Goal: Information Seeking & Learning: Learn about a topic

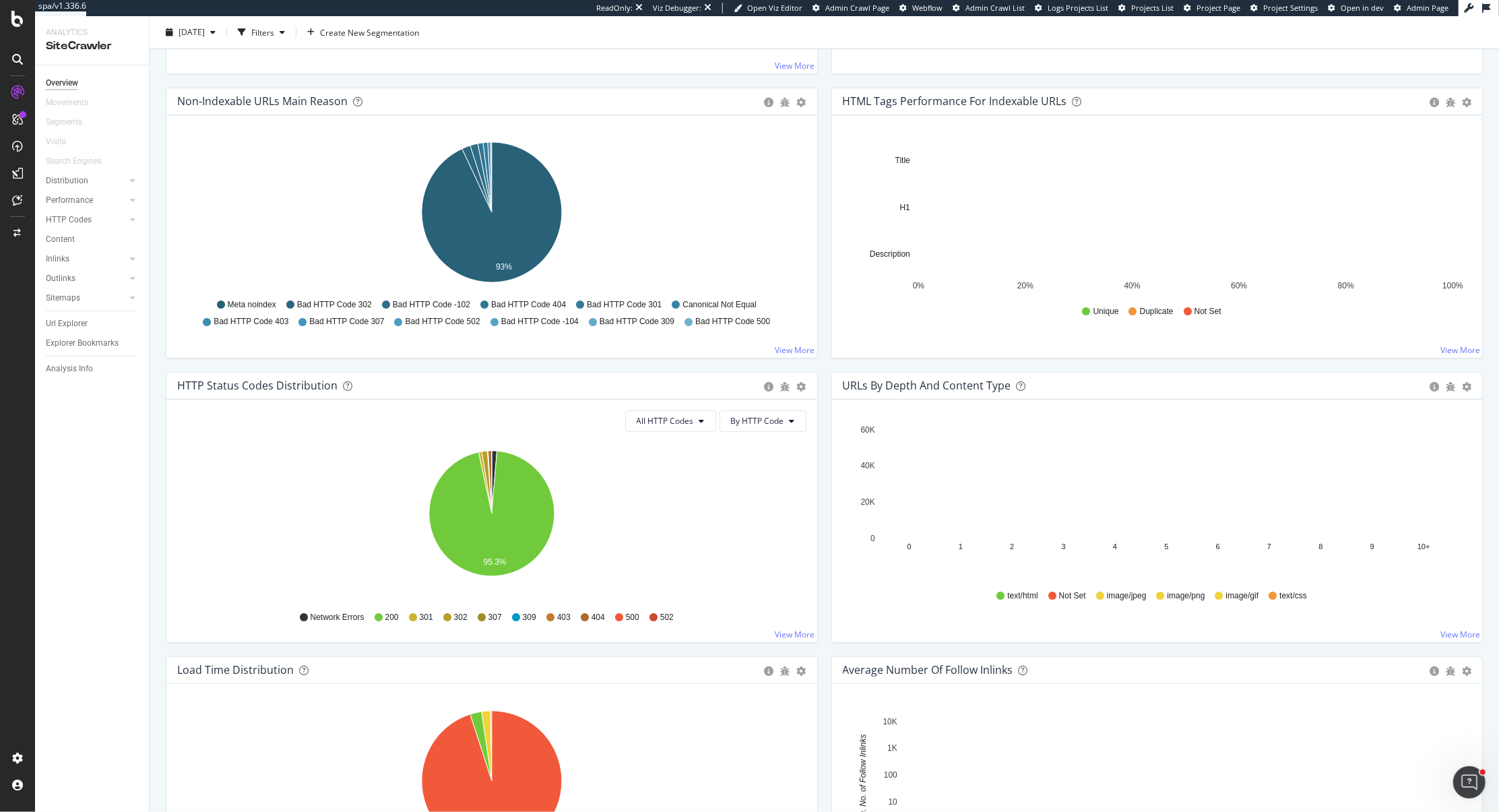
scroll to position [586, 0]
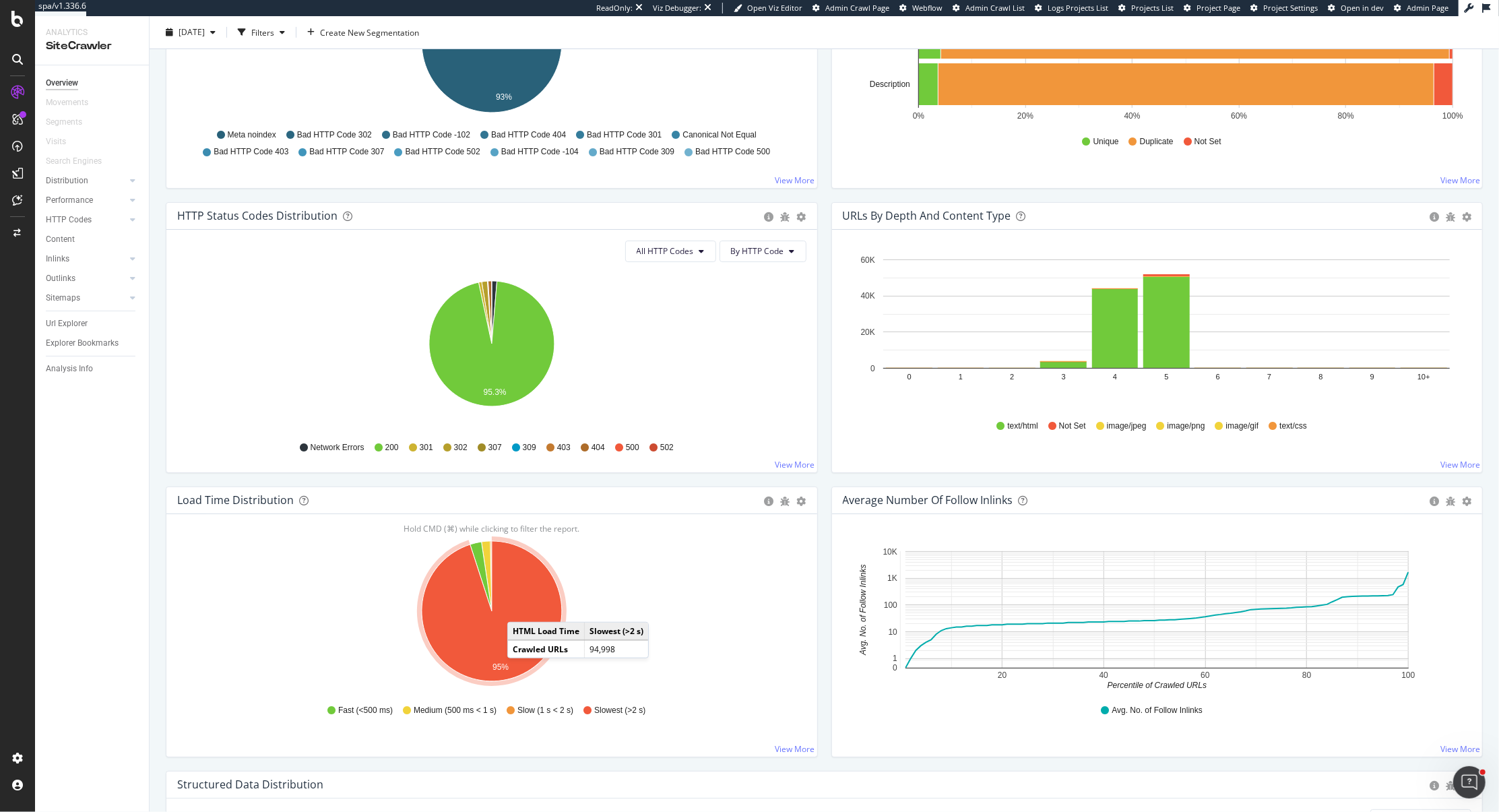
click at [520, 605] on icon "A chart." at bounding box center [492, 611] width 140 height 140
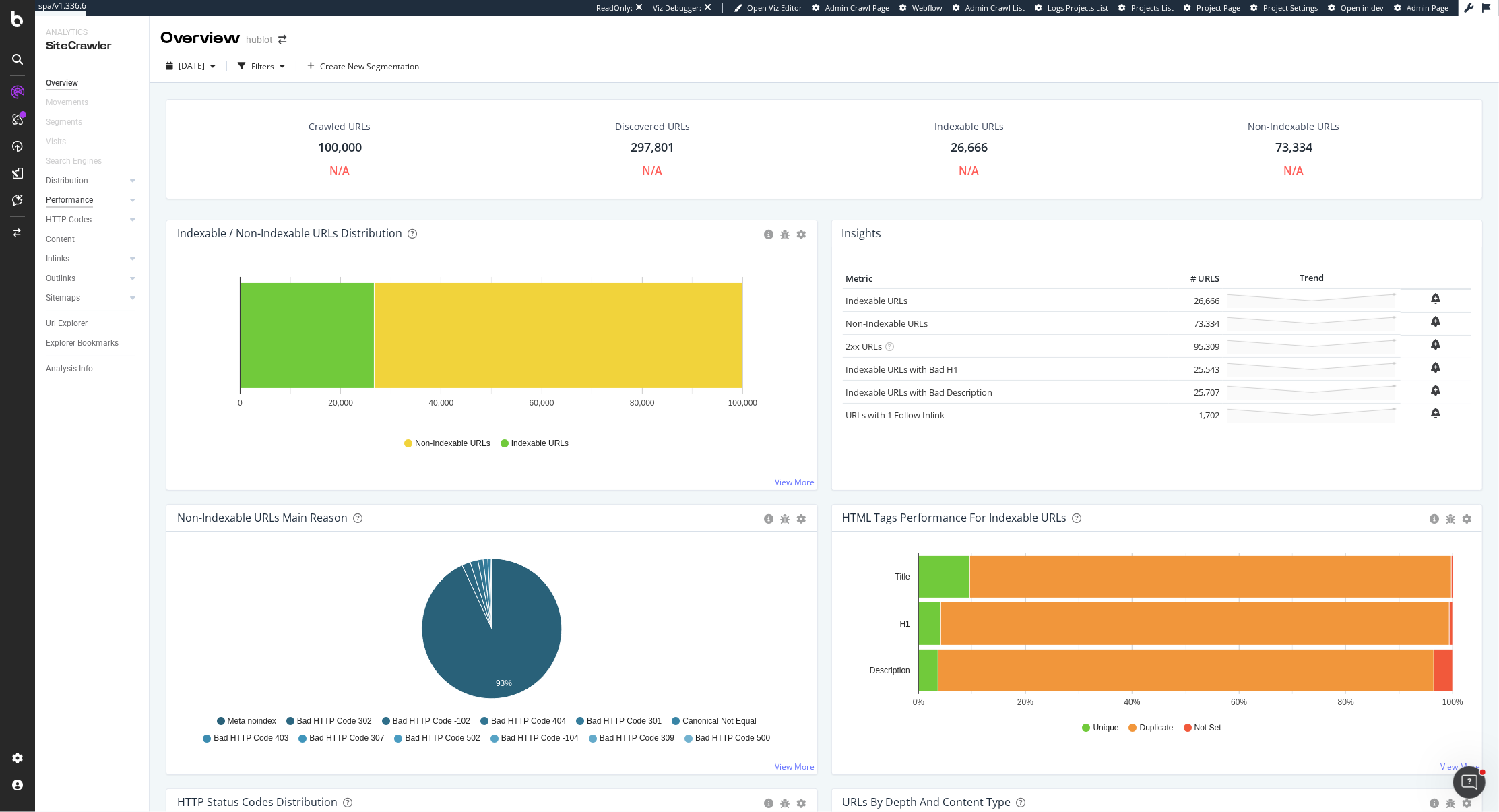
click at [73, 196] on div "Performance" at bounding box center [69, 200] width 47 height 14
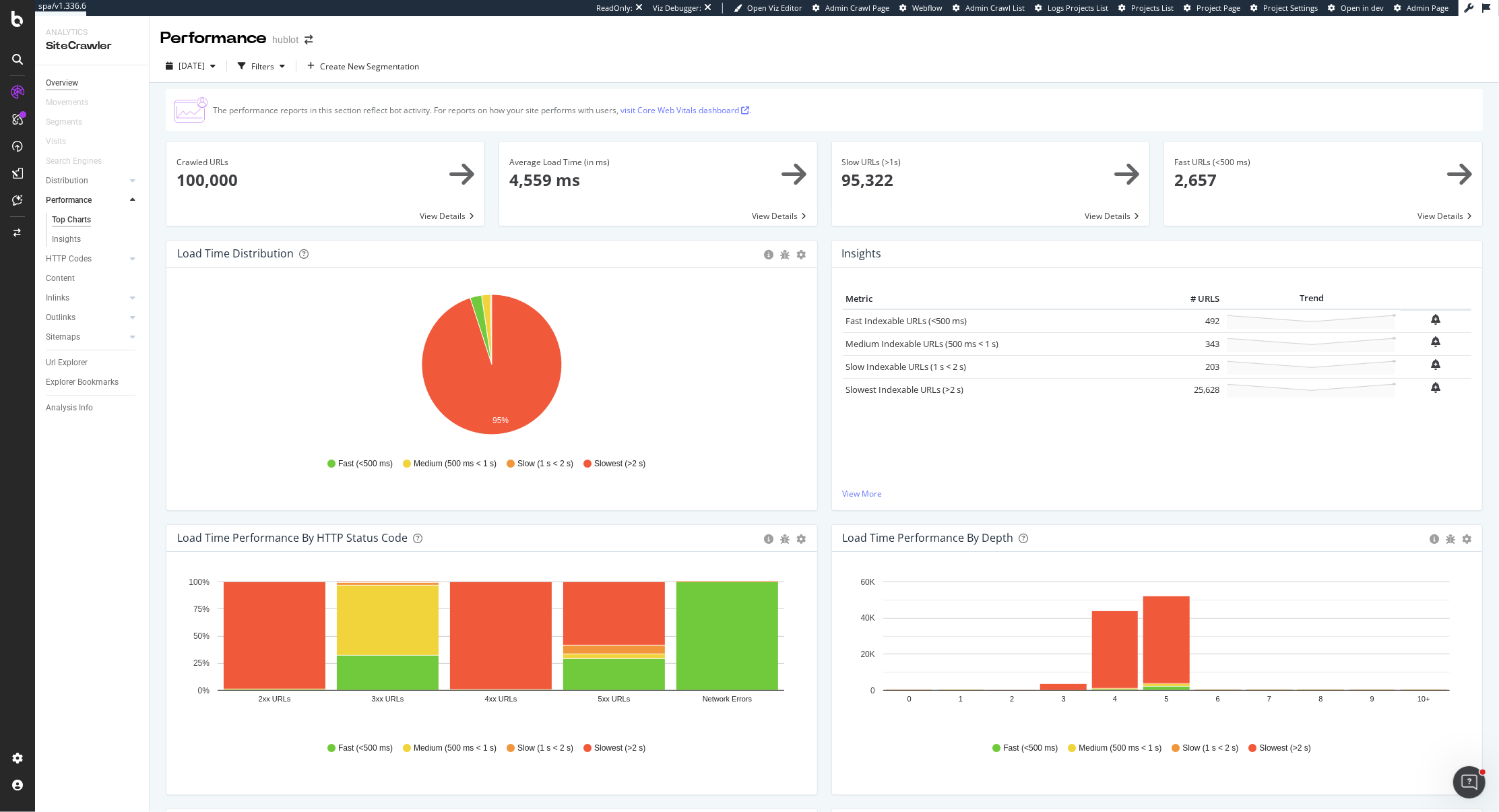
click at [68, 78] on div "Overview" at bounding box center [61, 83] width 32 height 14
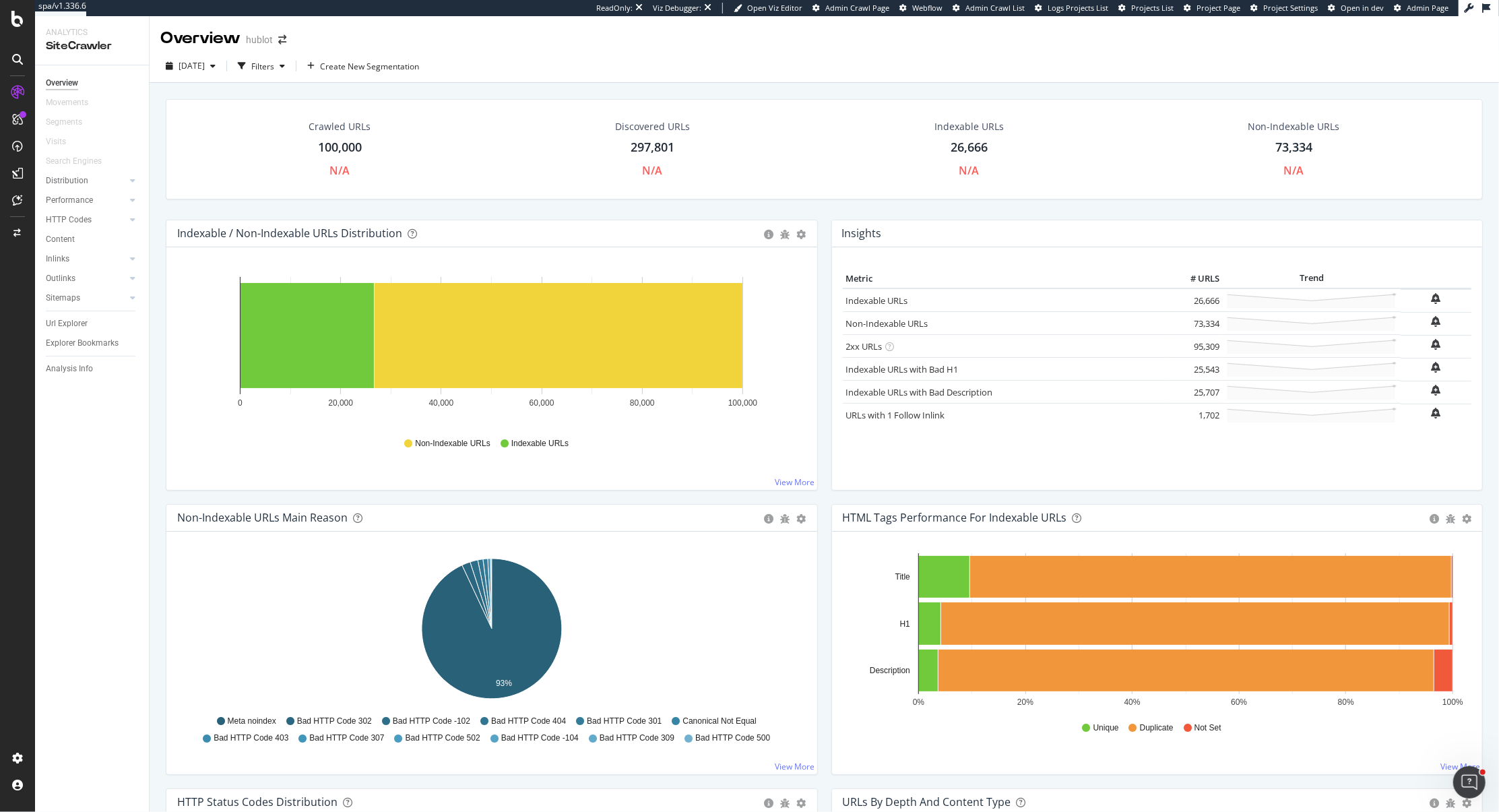
click at [1213, 522] on div "HTML Tags Performance for Indexable URLs" at bounding box center [1133, 517] width 581 height 13
click at [85, 158] on div "ActionBoard" at bounding box center [76, 155] width 53 height 13
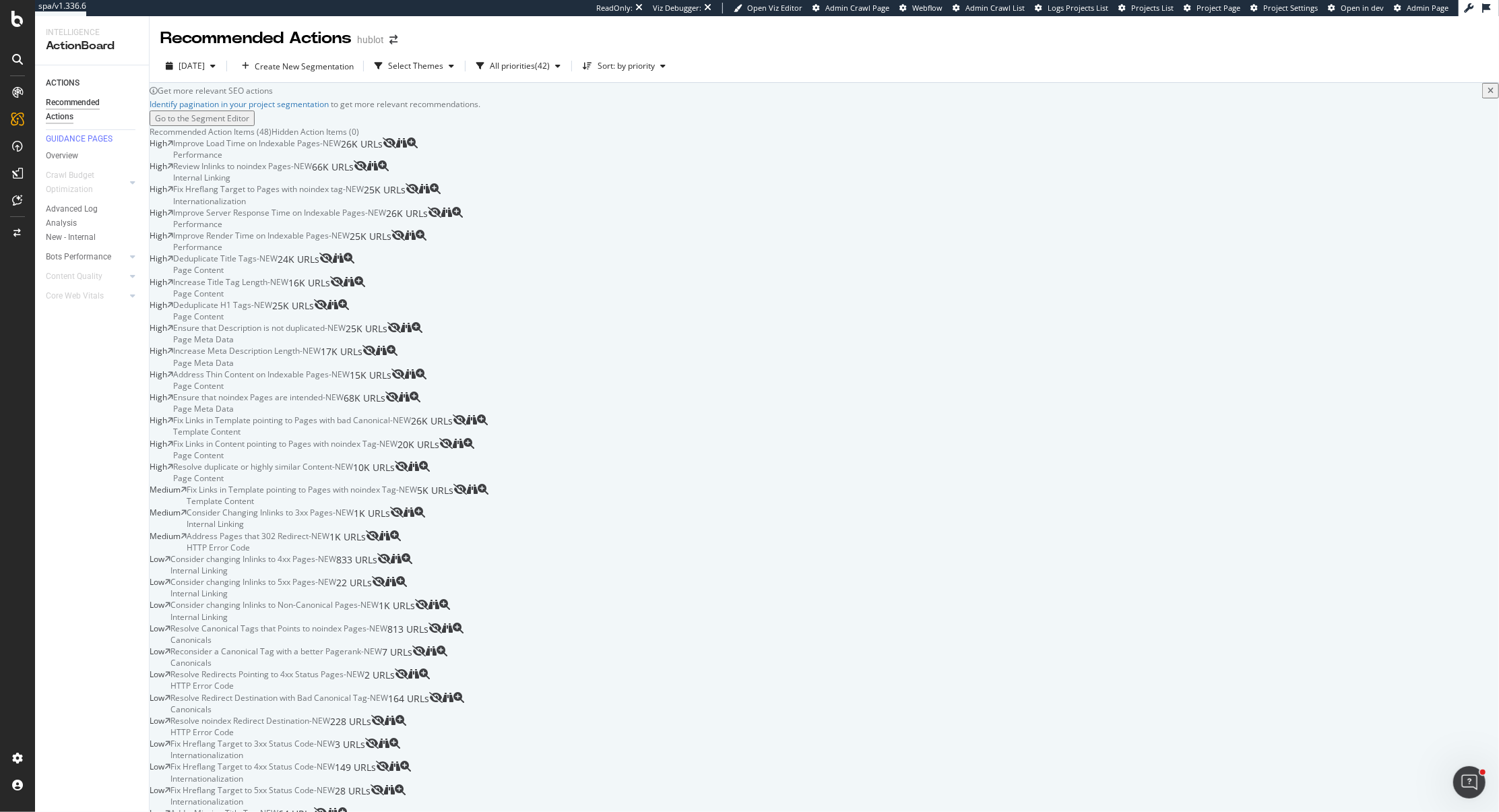
scroll to position [547, 0]
click at [410, 461] on div "High Fix Links in Content pointing to Pages with noindex Tag - NEW Page Content…" at bounding box center [824, 449] width 1349 height 23
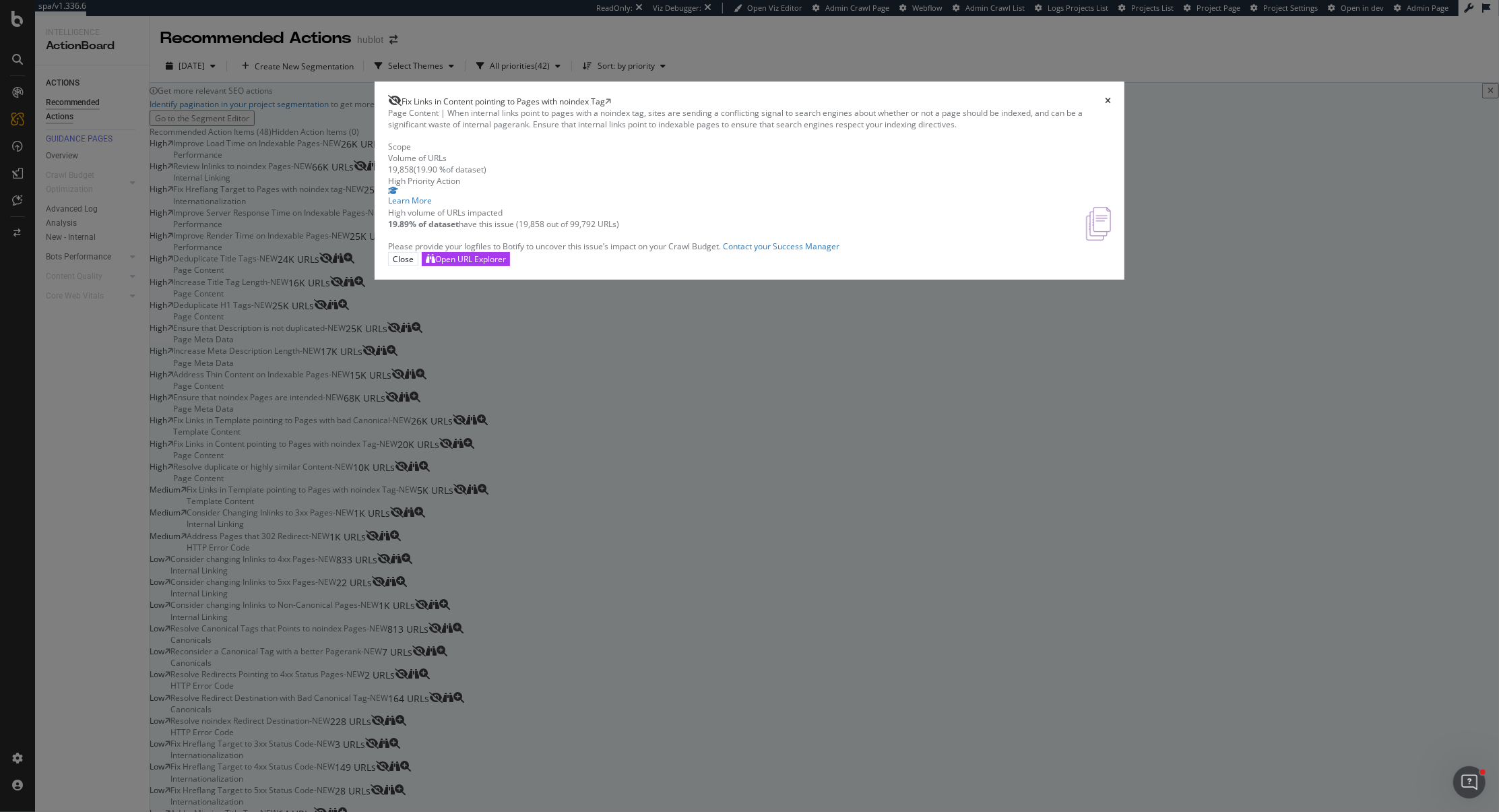
click at [1105, 105] on icon "times" at bounding box center [1107, 101] width 6 height 8
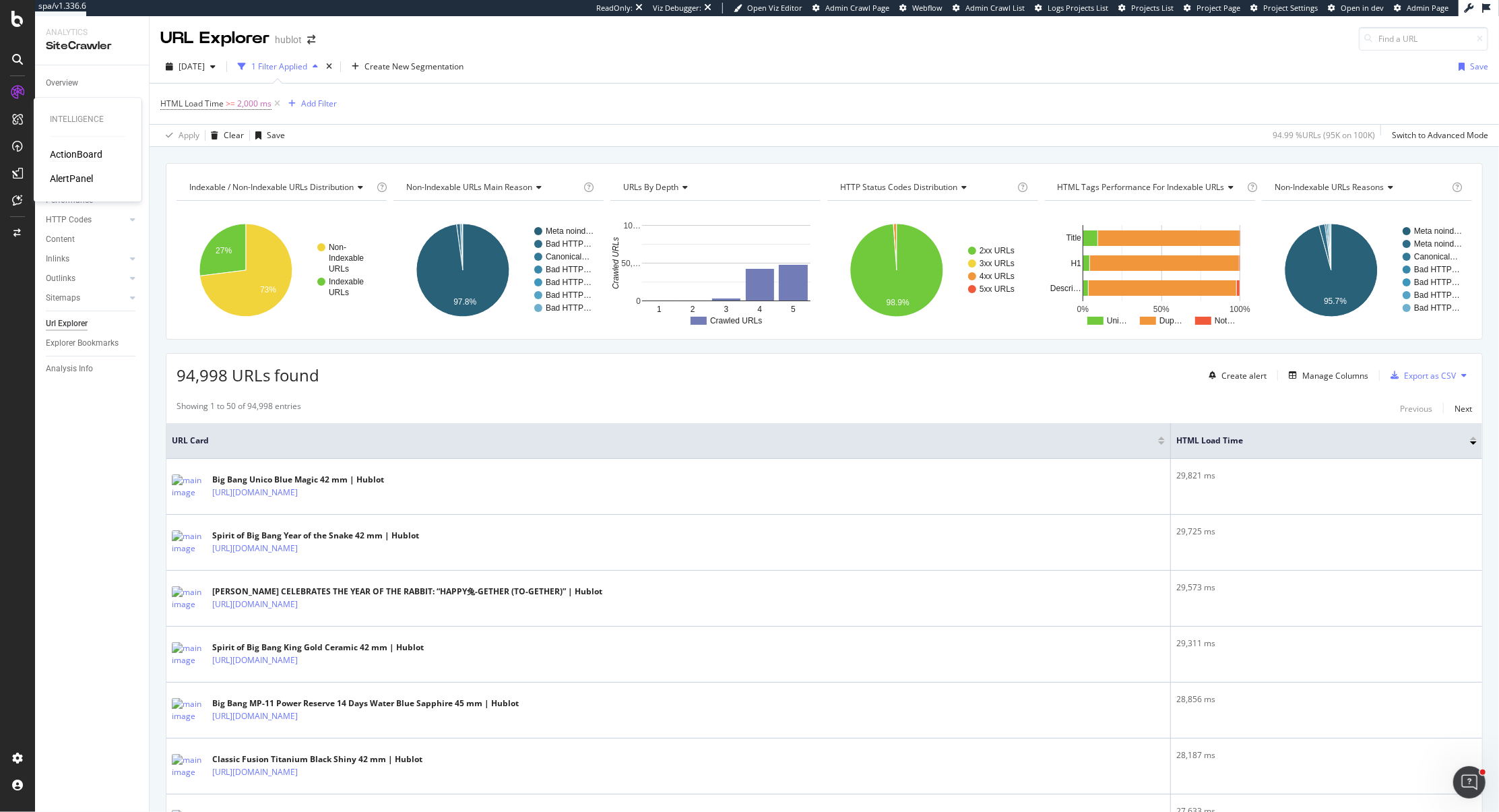
click at [66, 157] on div "ActionBoard" at bounding box center [76, 155] width 53 height 13
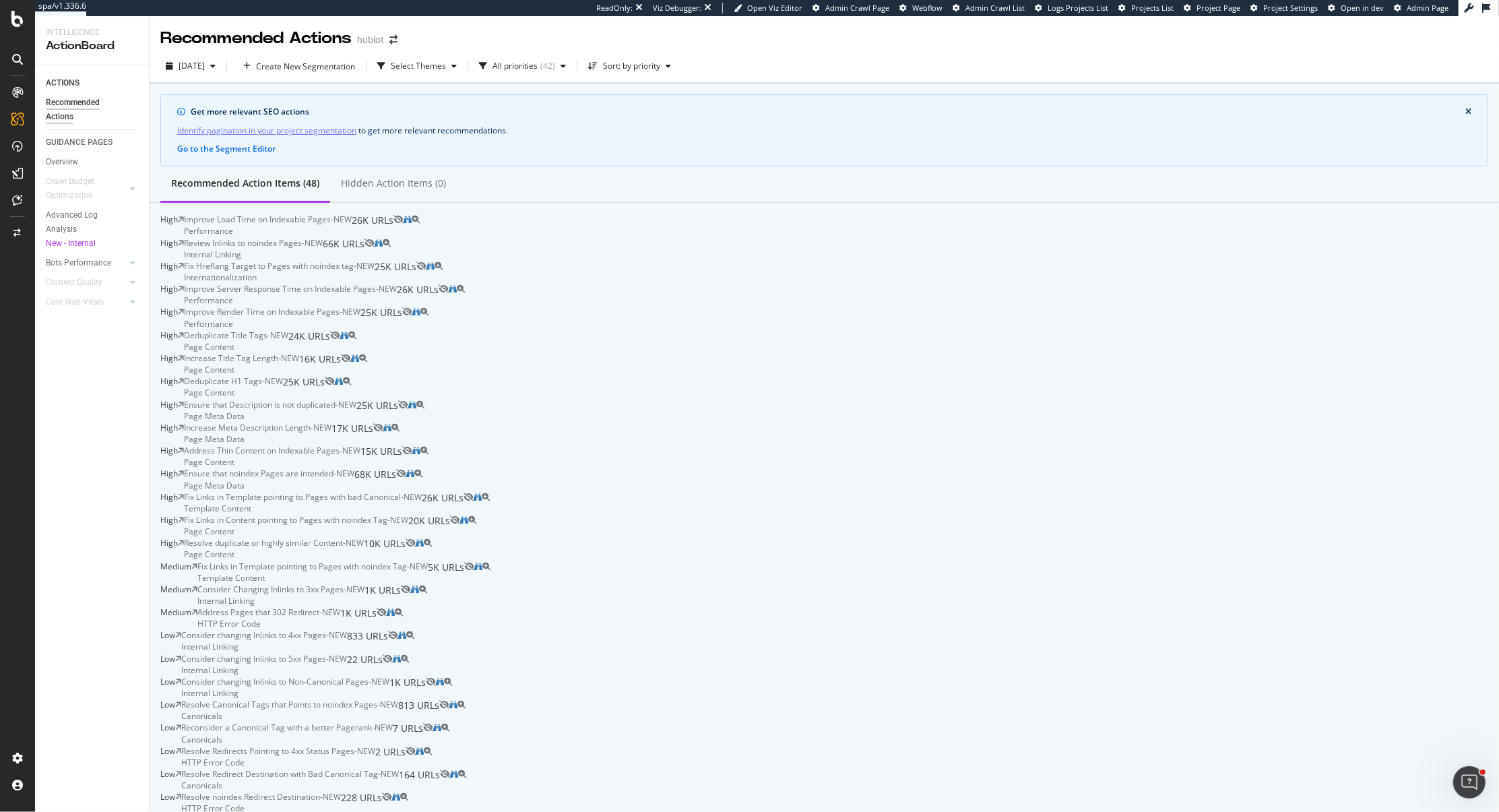
click at [351, 236] on div "Performance" at bounding box center [268, 231] width 168 height 12
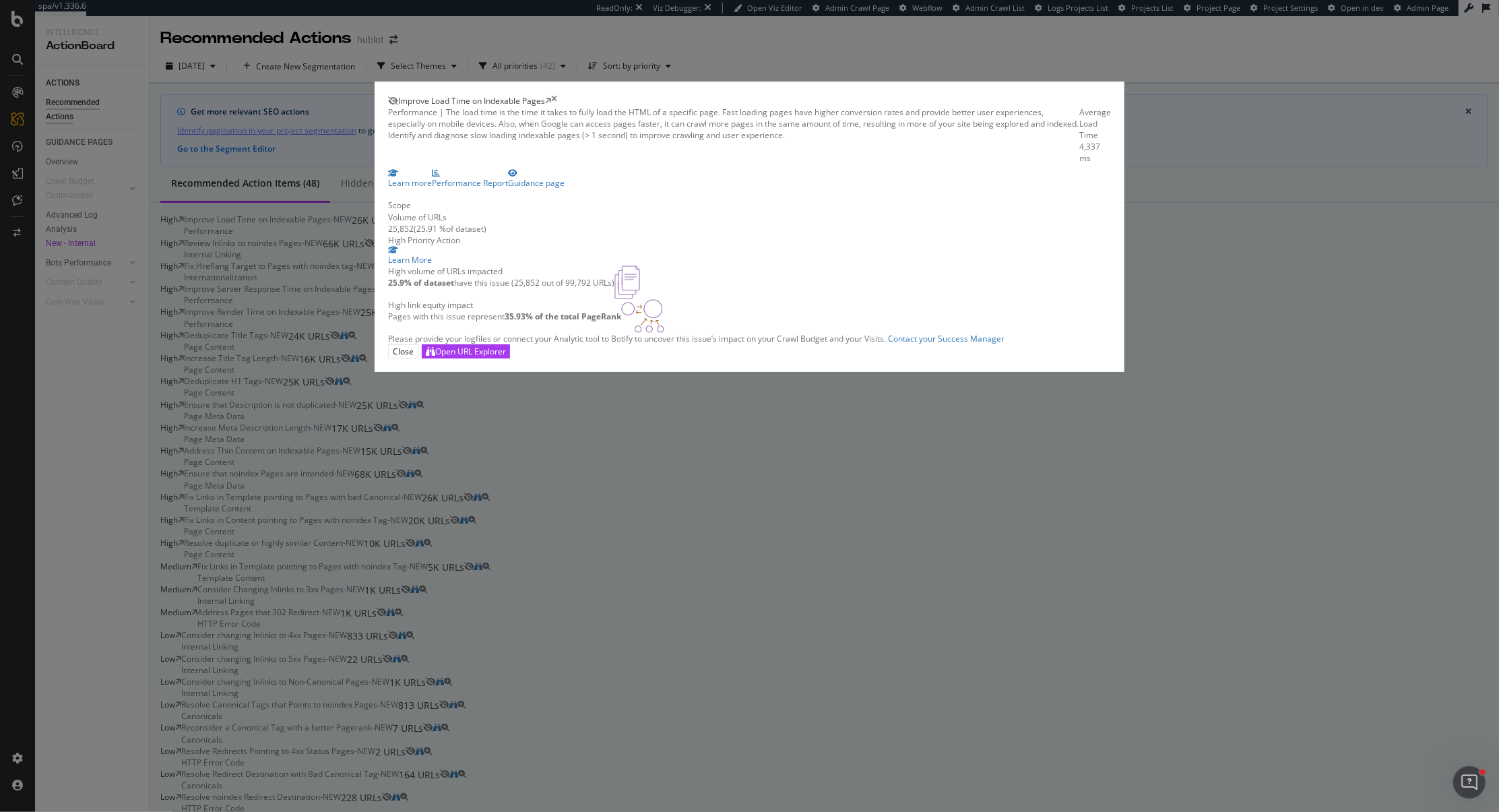
click at [557, 107] on icon "times" at bounding box center [554, 101] width 6 height 12
click at [1000, 159] on div "Get more relevant SEO actions Identify pagination in your project segmentation …" at bounding box center [825, 130] width 1328 height 72
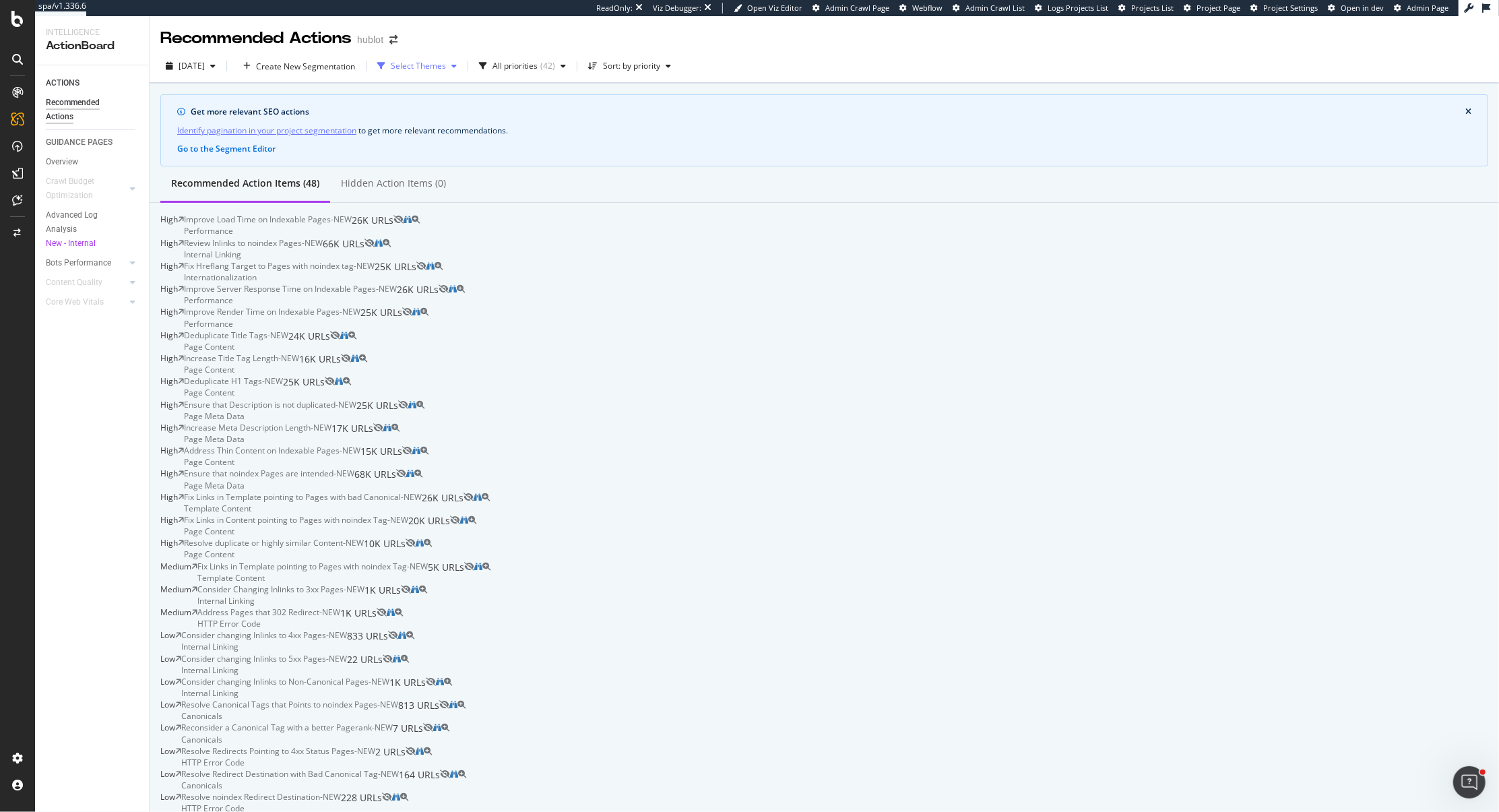
click at [462, 71] on div "Select Themes" at bounding box center [416, 66] width 90 height 20
click at [605, 127] on div "Identify pagination in your project segmentation to get more relevant recommend…" at bounding box center [824, 130] width 1294 height 14
click at [538, 66] on div "All priorities" at bounding box center [515, 66] width 45 height 8
click at [695, 143] on div "Get more relevant SEO actions Identify pagination in your project segmentation …" at bounding box center [825, 130] width 1328 height 72
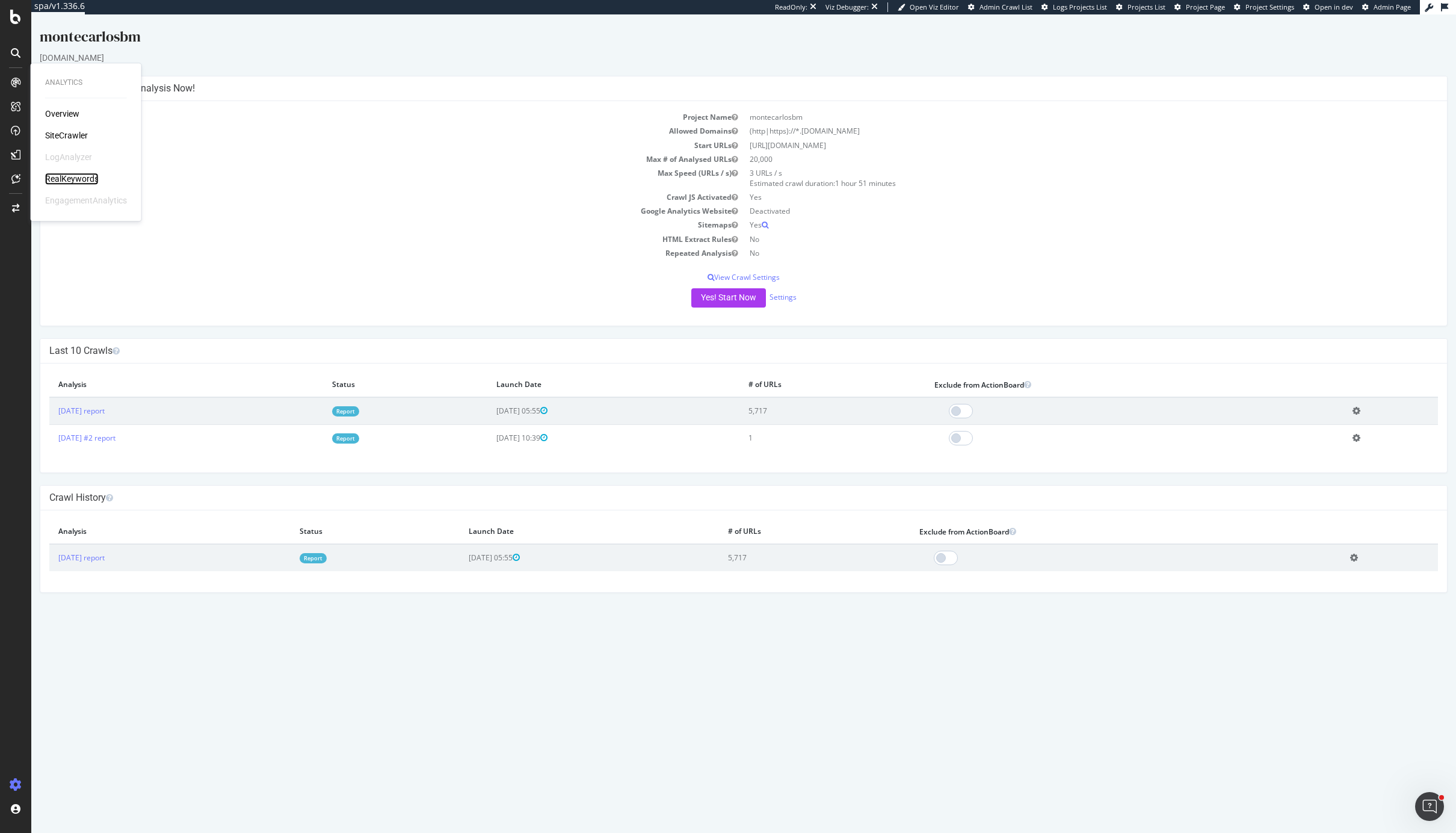
click at [75, 177] on div "RealKeywords" at bounding box center [71, 179] width 53 height 12
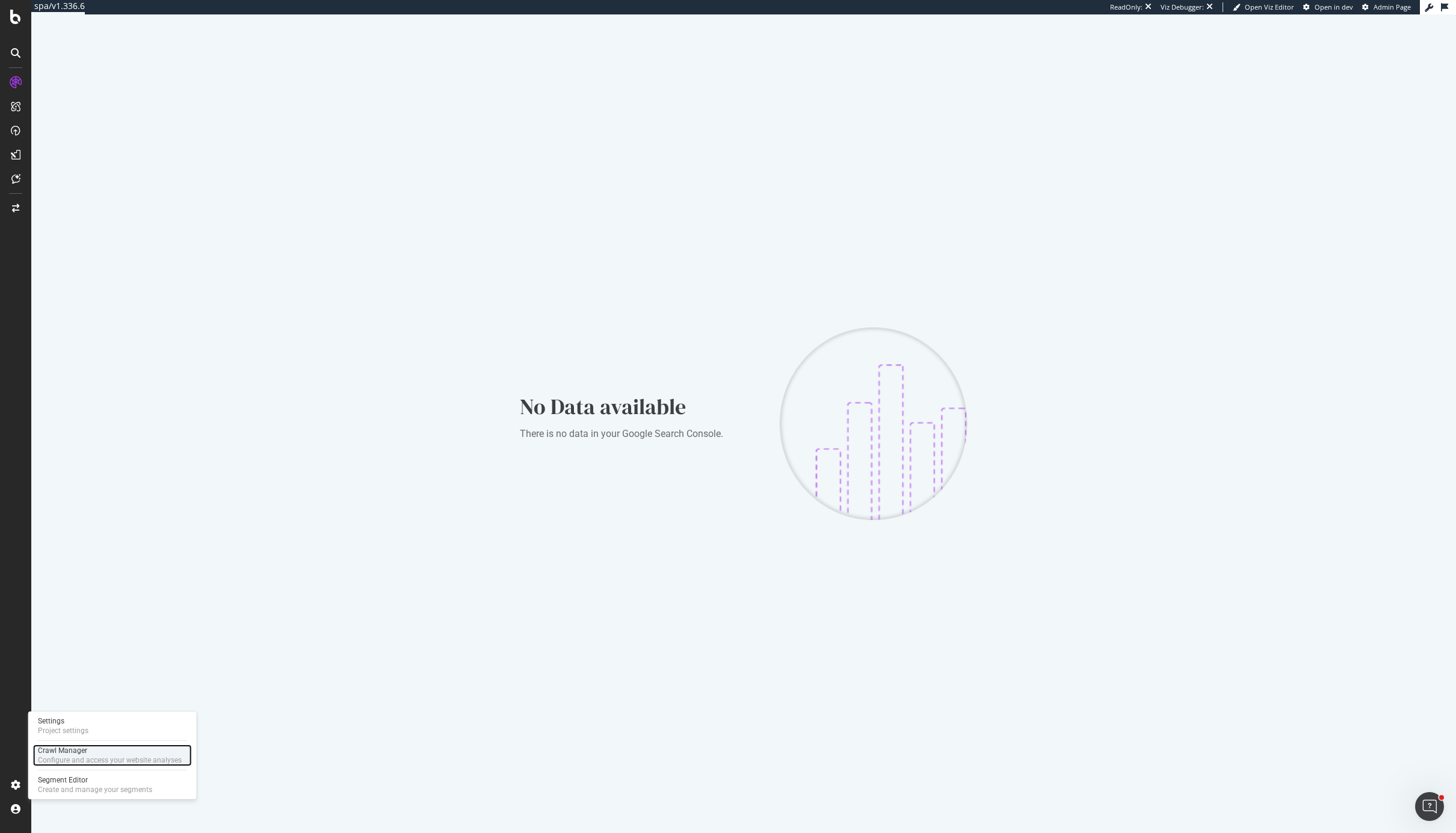
click at [69, 756] on div "Configure and access your website analyses" at bounding box center [110, 760] width 144 height 10
